Goal: Navigation & Orientation: Find specific page/section

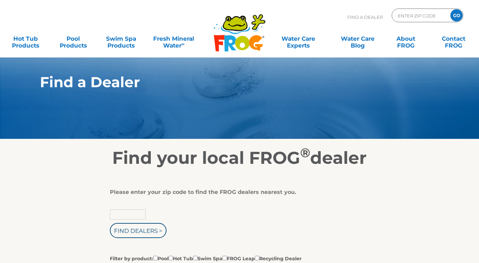
click at [125, 217] on input "text" at bounding box center [128, 214] width 36 height 10
type input "46307"
click at [110, 223] on input "Find Dealers >" at bounding box center [138, 230] width 57 height 15
click at [151, 233] on input "Find Dealers >" at bounding box center [138, 230] width 57 height 15
